Goal: Check status: Check status

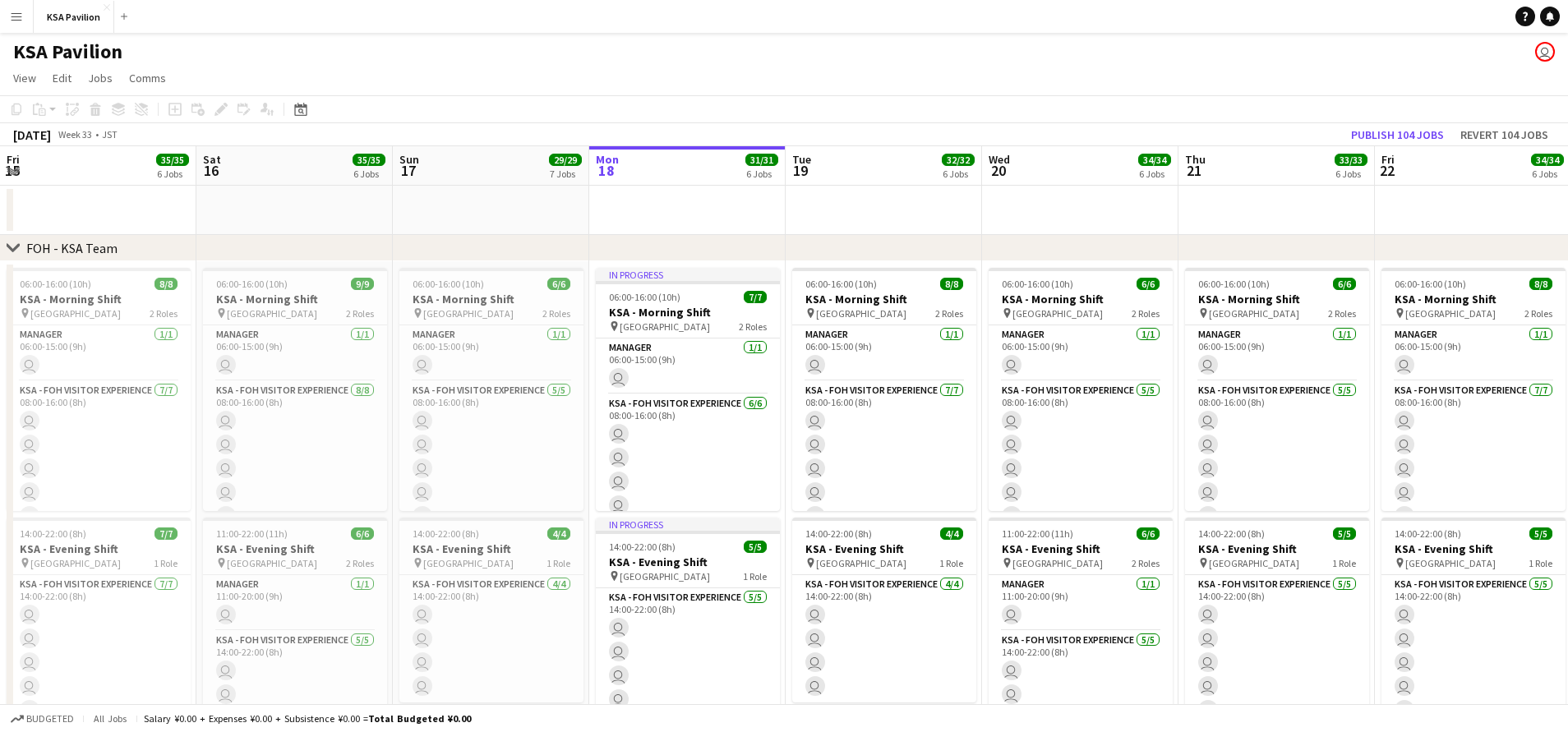
scroll to position [0, 393]
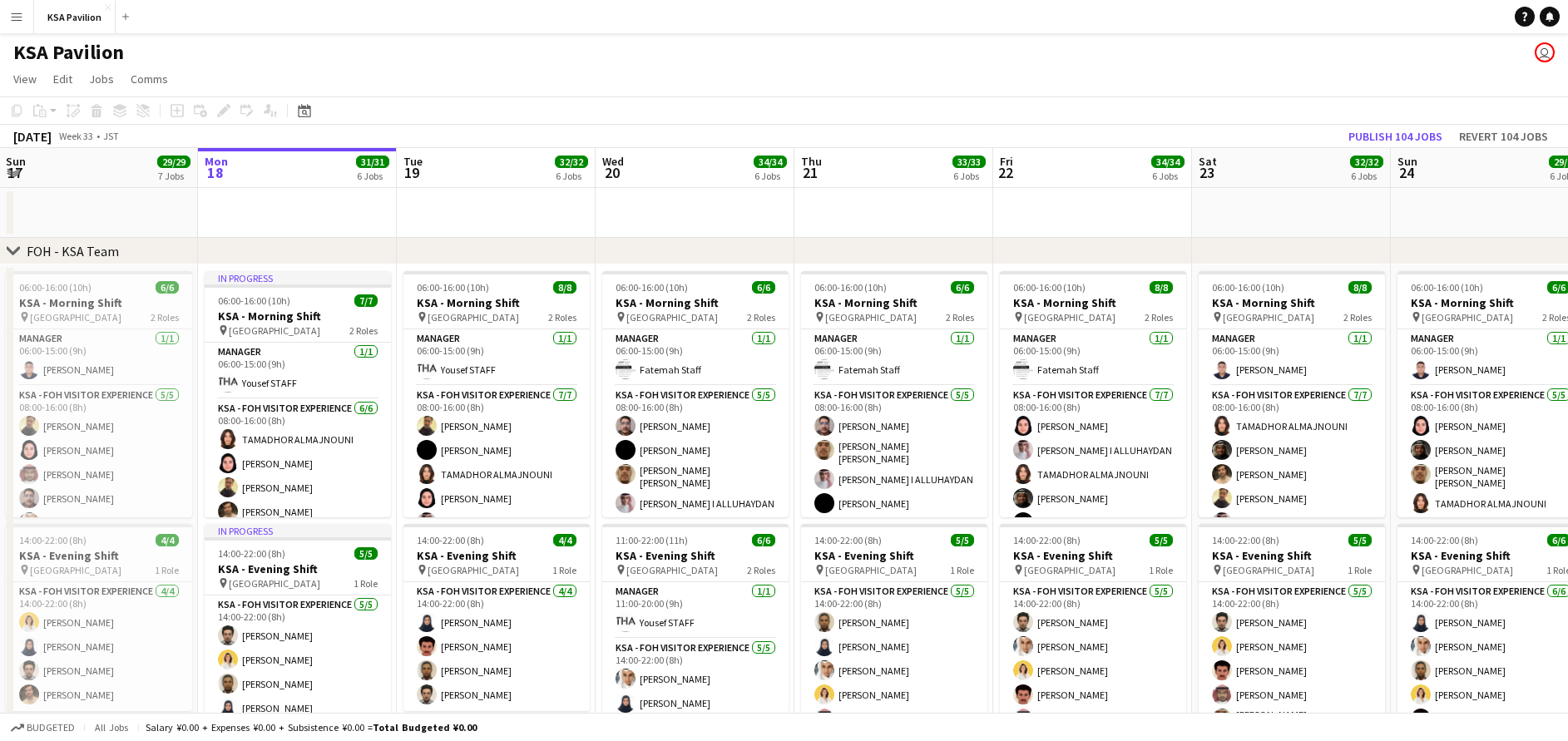
click at [15, 23] on button "Menu" at bounding box center [17, 17] width 33 height 33
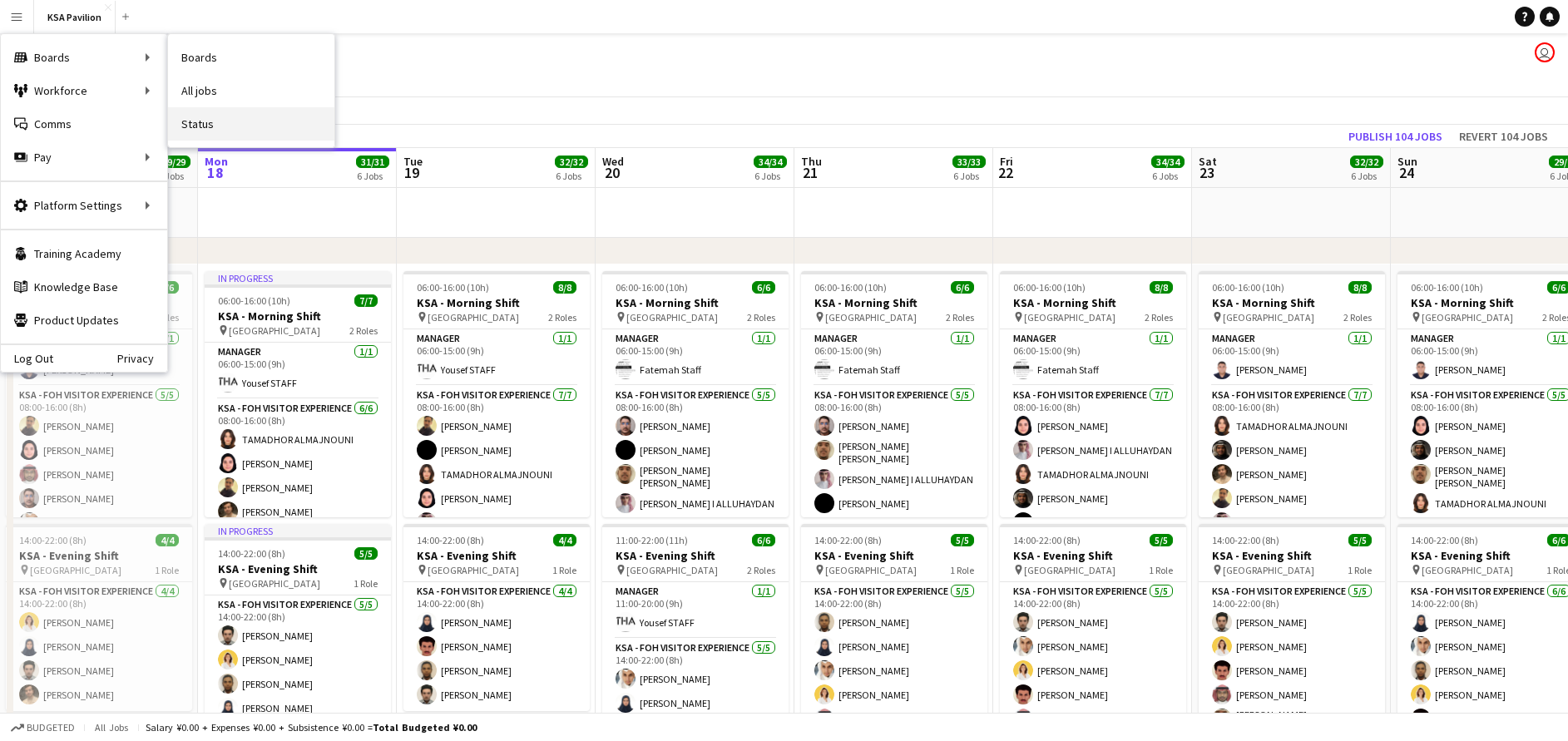
click at [235, 125] on link "Status" at bounding box center [251, 124] width 166 height 33
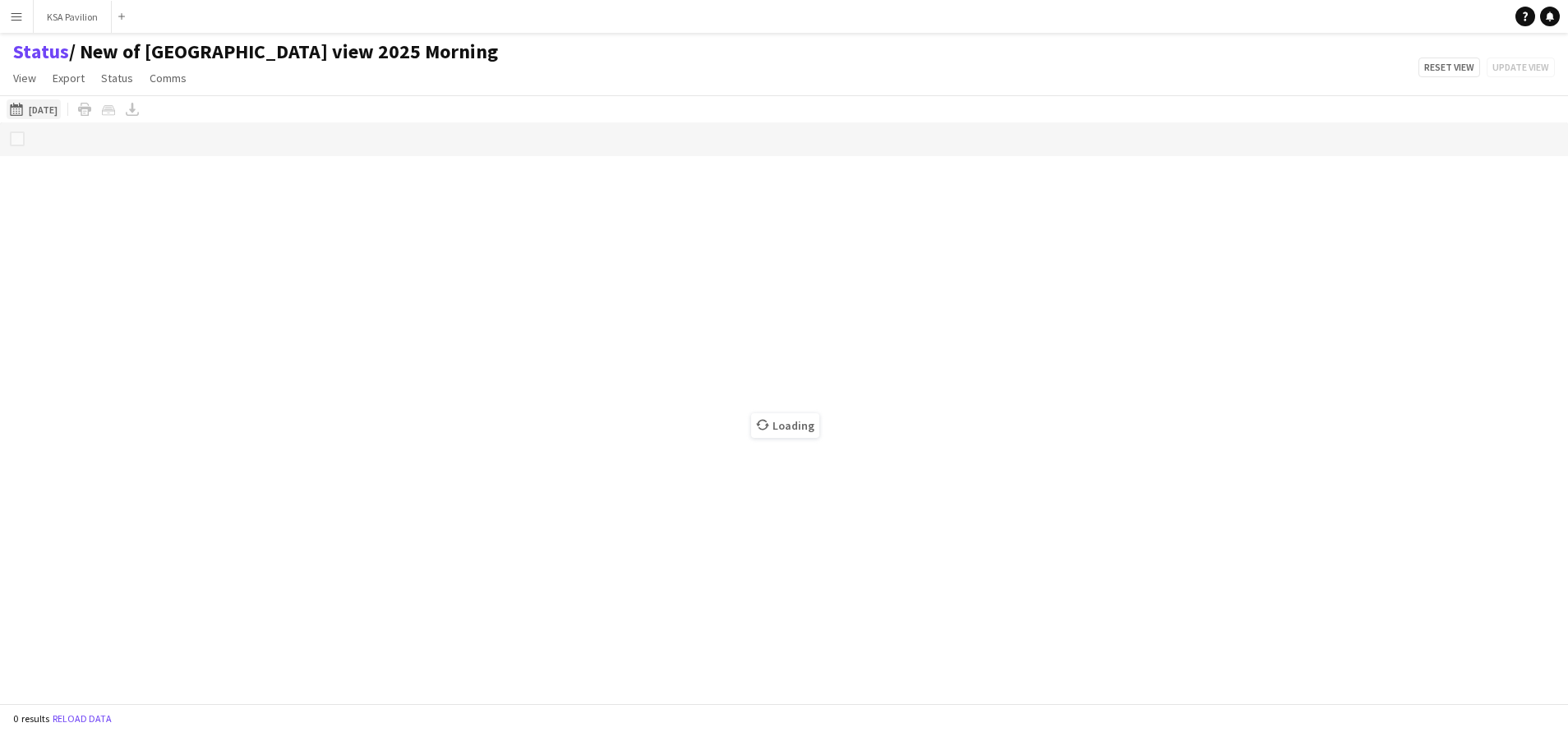
click at [54, 115] on button "[DATE] to [DATE] [DATE]" at bounding box center [33, 110] width 54 height 20
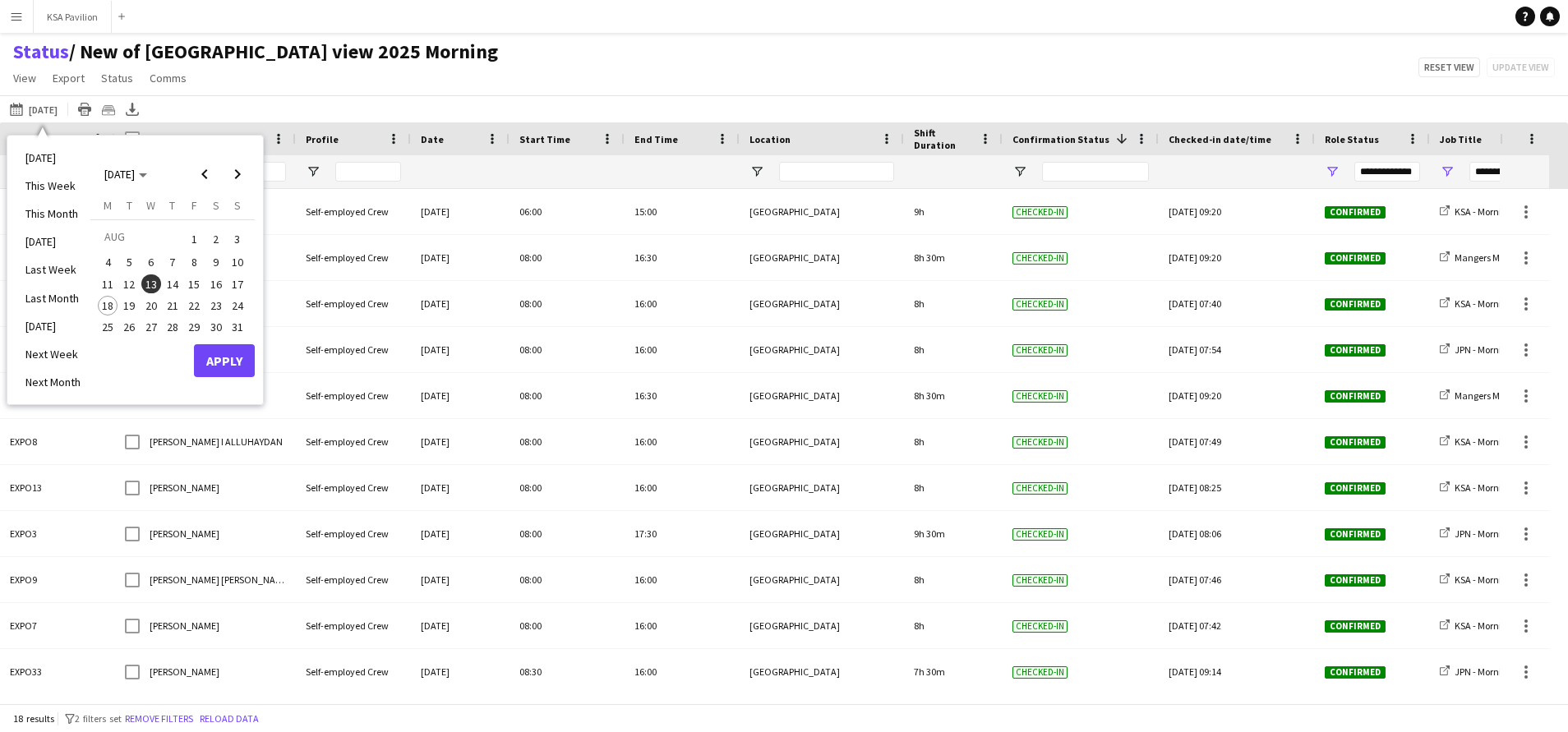
click at [154, 276] on span "13" at bounding box center [152, 285] width 20 height 20
click at [107, 306] on span "18" at bounding box center [108, 306] width 20 height 20
click at [237, 367] on button "Apply" at bounding box center [224, 361] width 61 height 33
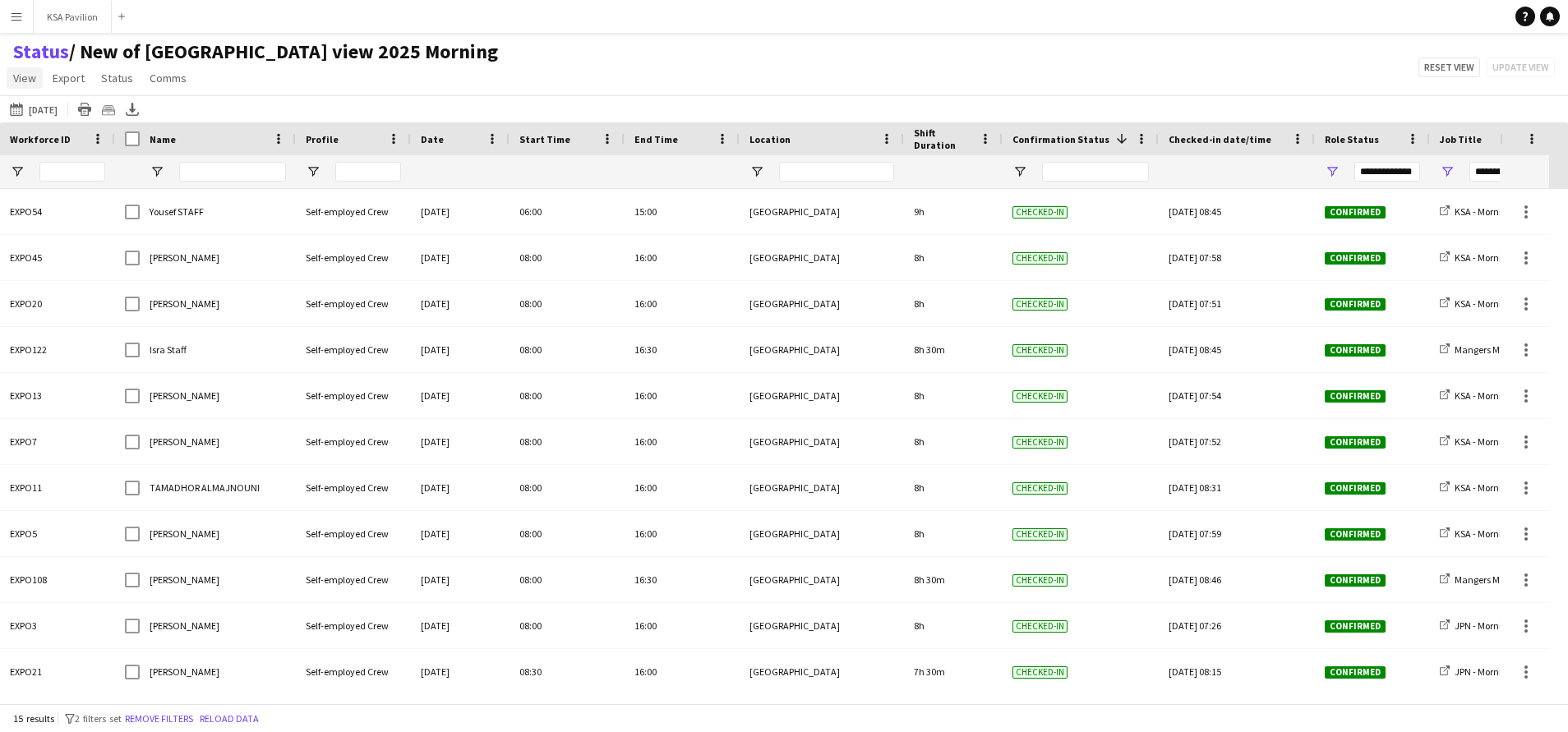
click at [21, 75] on span "View" at bounding box center [24, 78] width 23 height 15
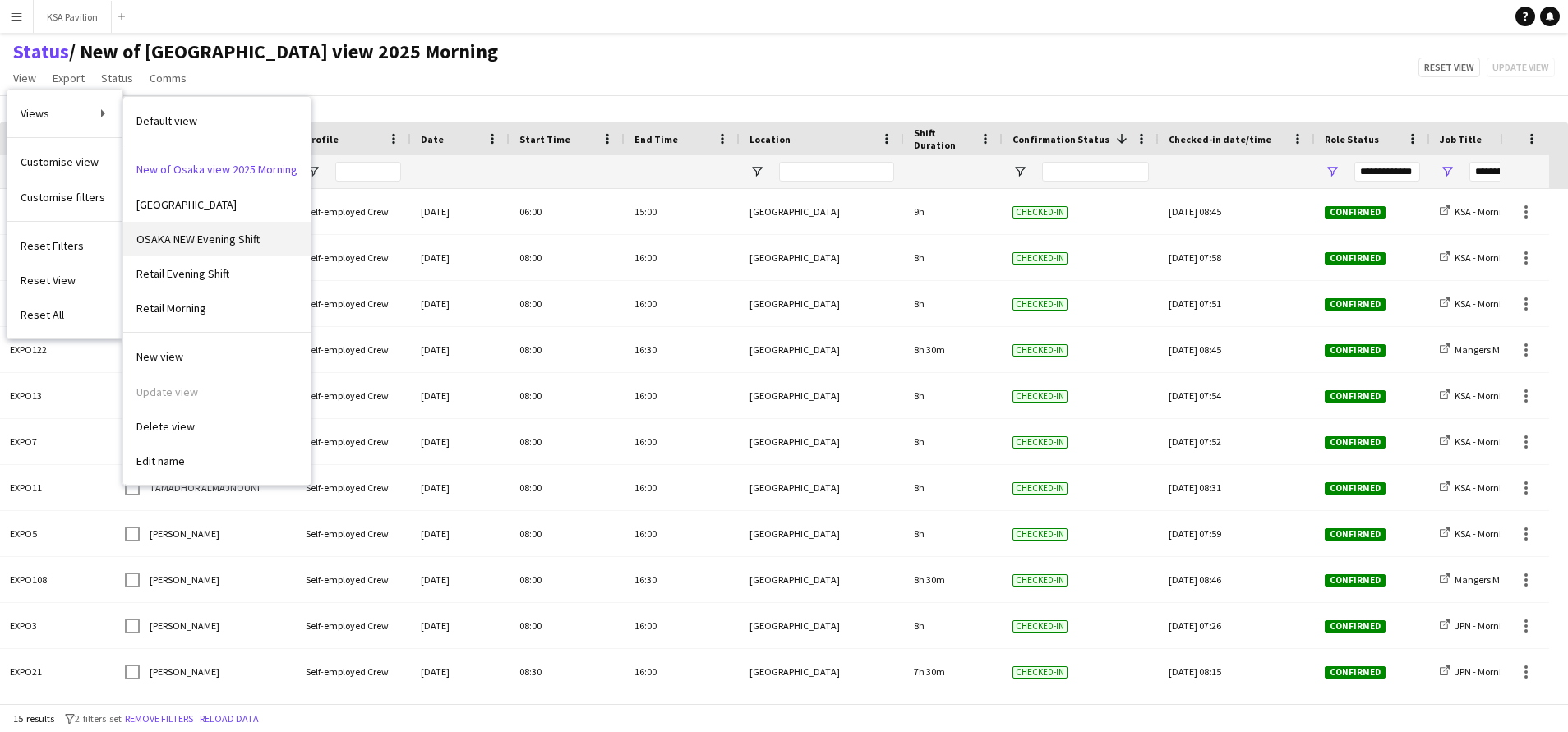
click at [229, 233] on span "OSAKA NEW Evening Shift" at bounding box center [197, 239] width 123 height 15
type input "**********"
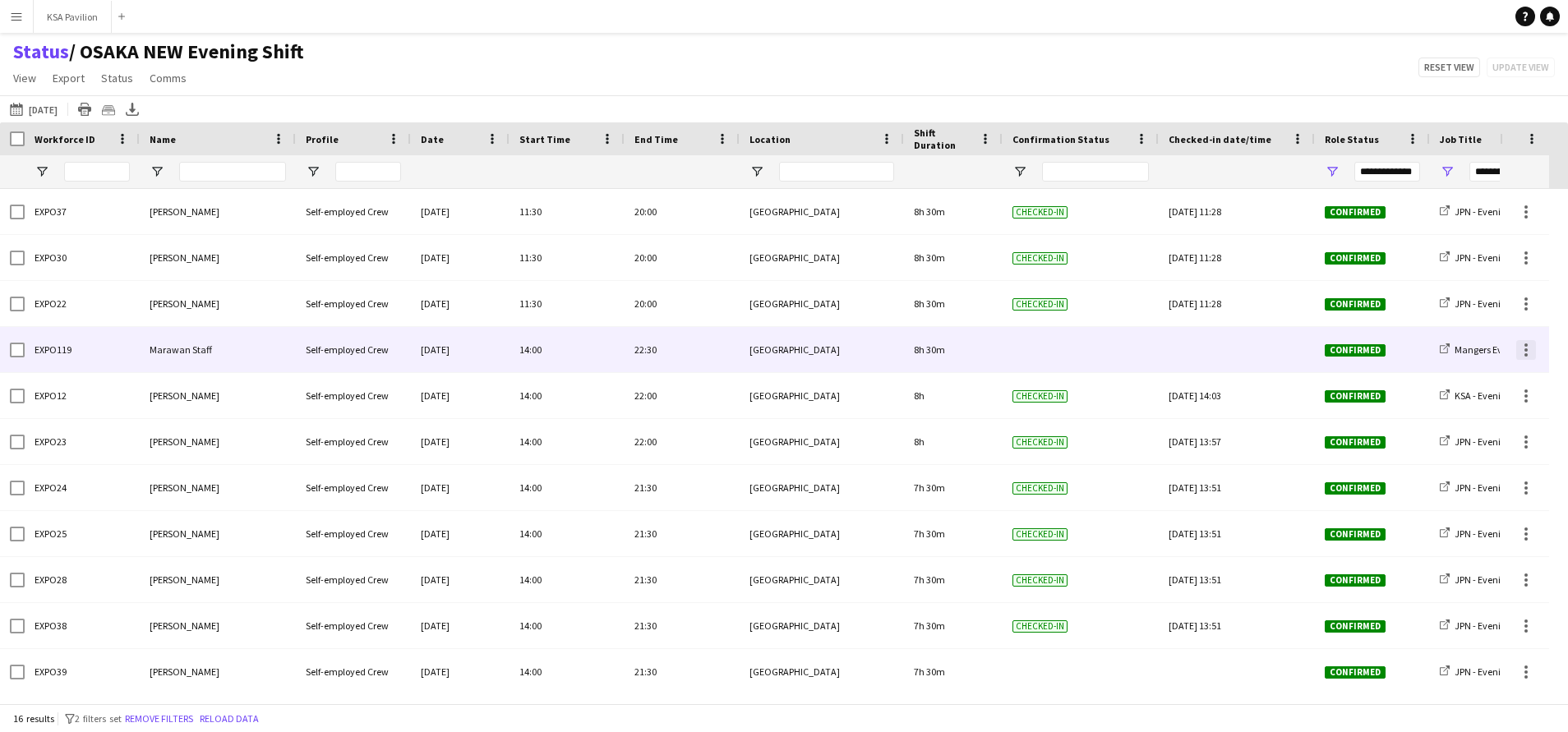
click at [1531, 353] on div at bounding box center [1526, 350] width 20 height 20
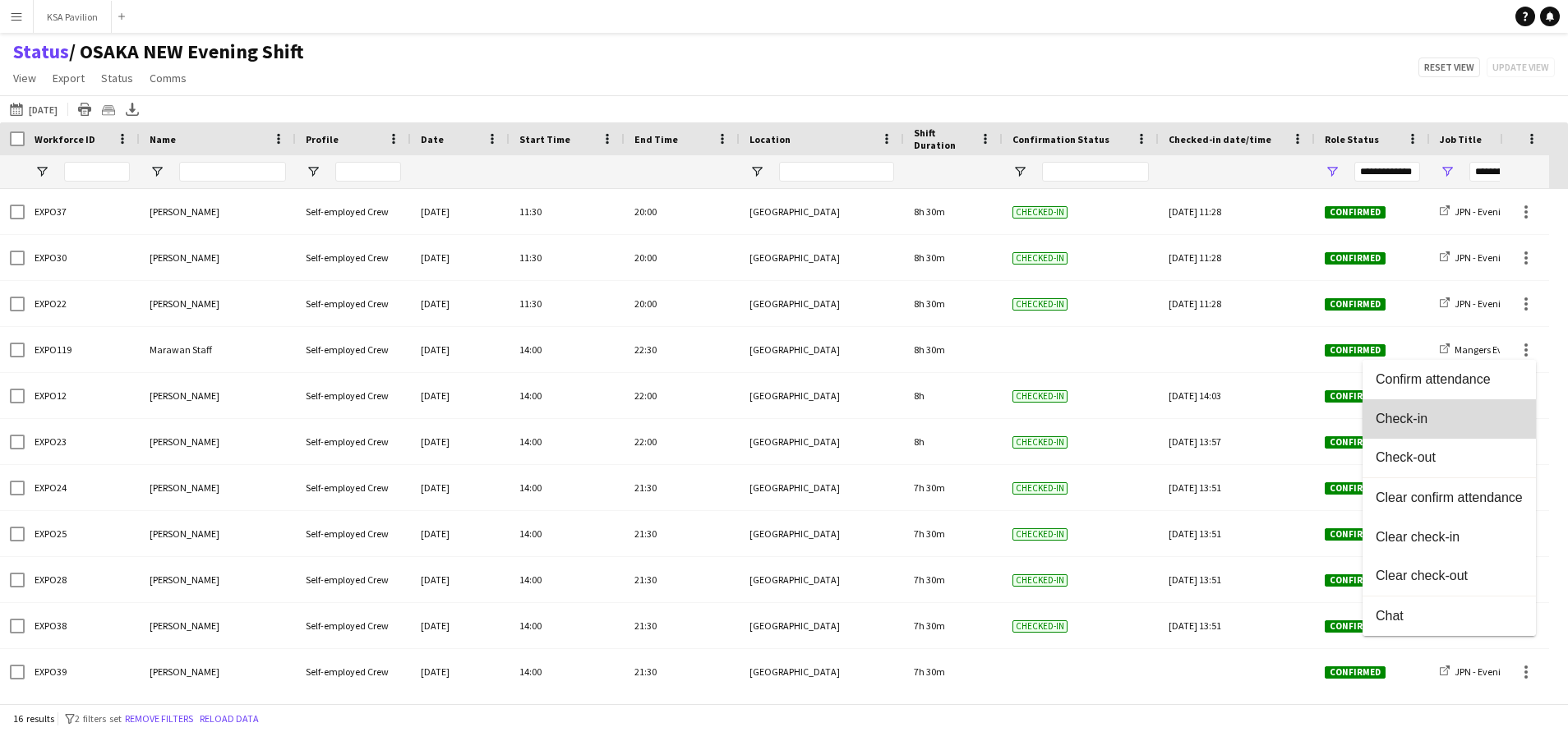
click at [1515, 417] on span "Check-in" at bounding box center [1448, 419] width 147 height 15
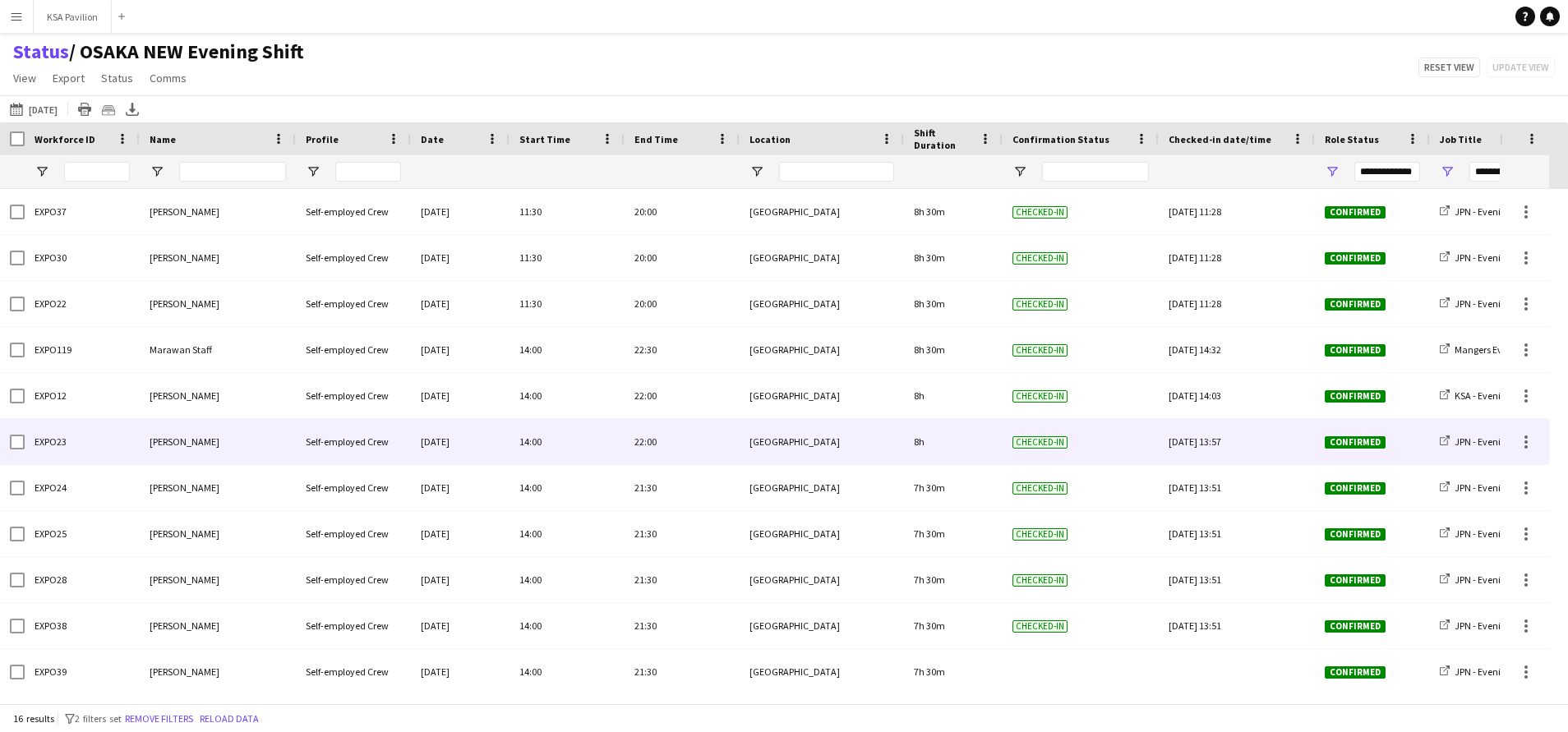
scroll to position [241, 0]
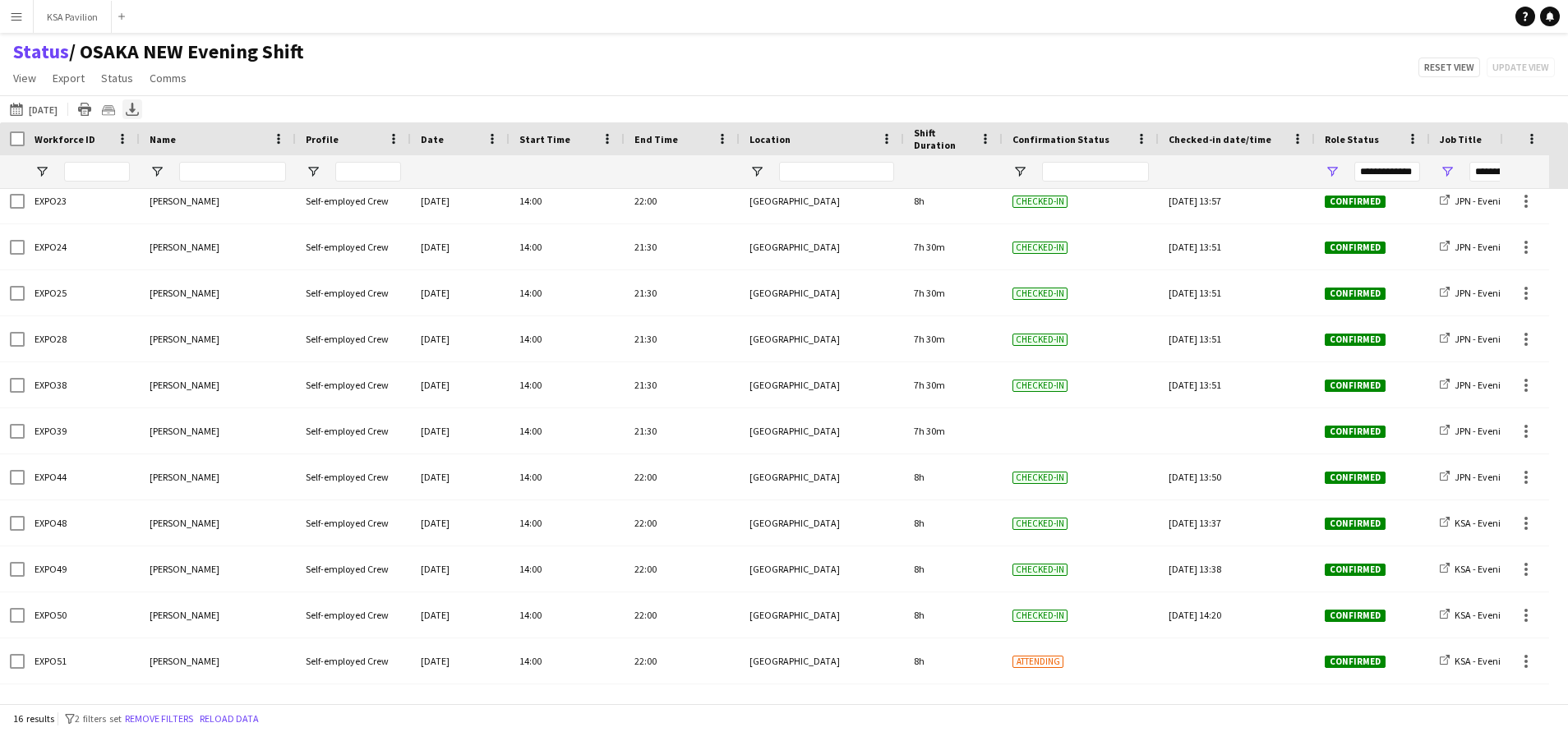
click at [131, 117] on div "Export XLSX" at bounding box center [132, 110] width 20 height 20
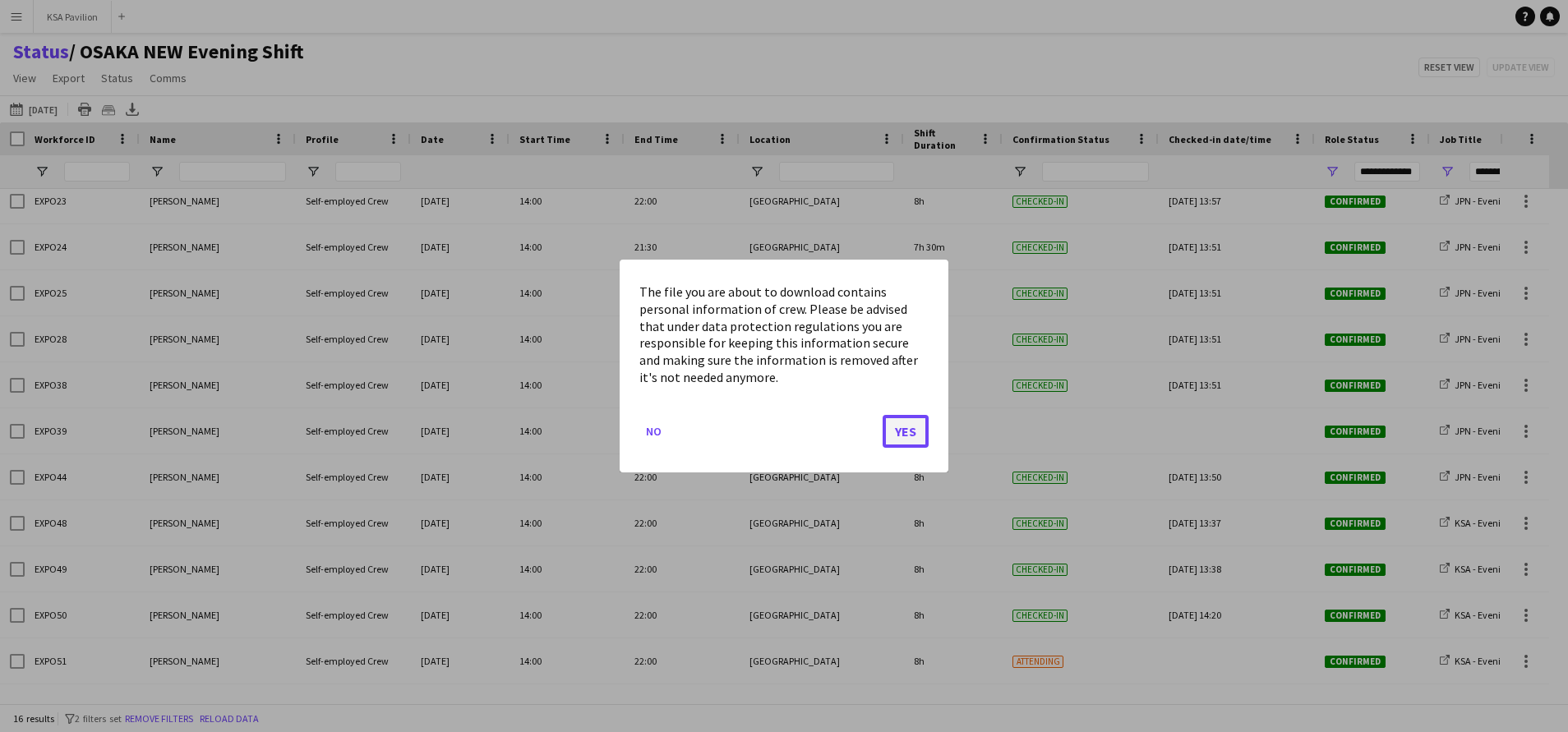
click at [903, 440] on button "Yes" at bounding box center [905, 432] width 46 height 33
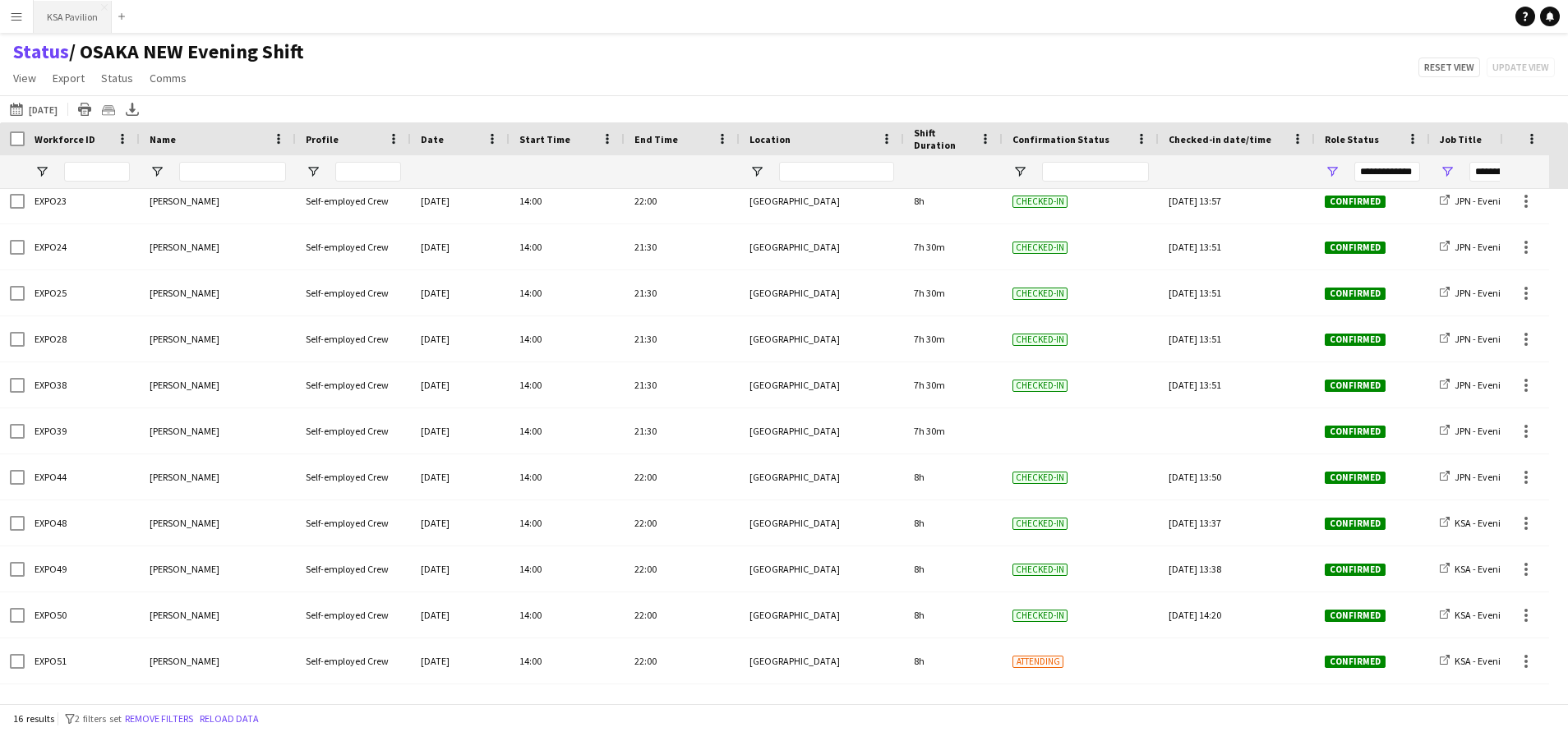
click at [78, 24] on button "KSA Pavilion Close" at bounding box center [73, 16] width 78 height 32
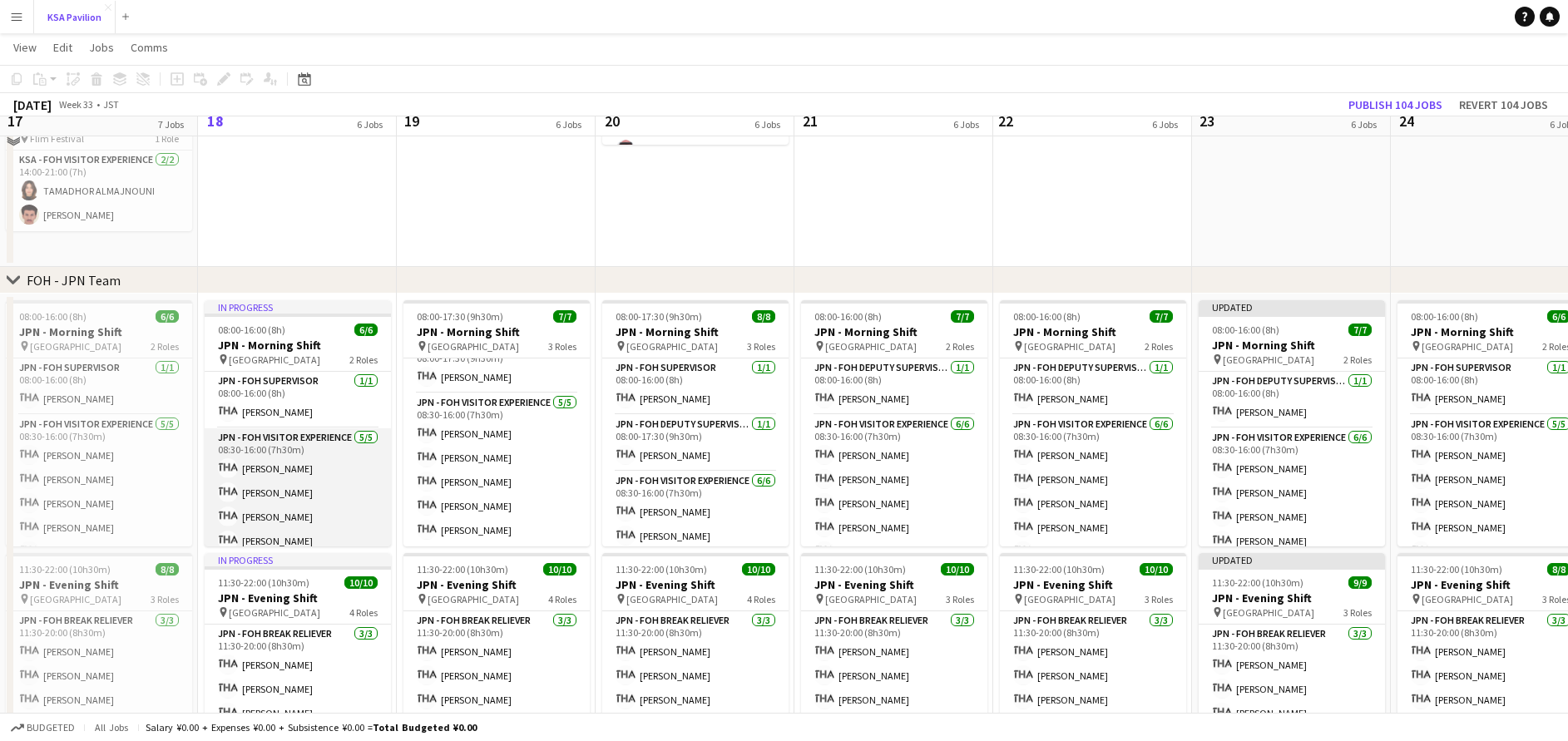
scroll to position [374, 0]
